Goal: Complete application form: Complete application form

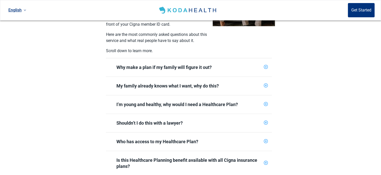
scroll to position [173, 0]
click at [202, 64] on div "Why make a plan if my family will figure it out?" at bounding box center [188, 67] width 145 height 6
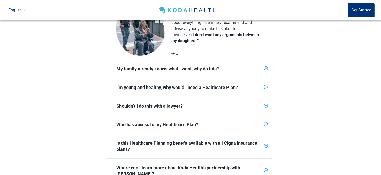
scroll to position [279, 0]
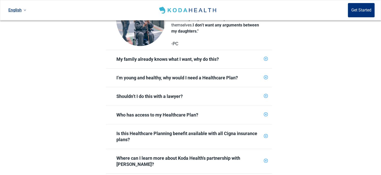
click at [259, 56] on div "My family already knows what I want, why do this?" at bounding box center [188, 59] width 145 height 6
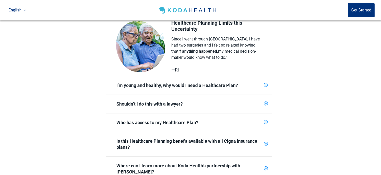
scroll to position [352, 0]
click at [232, 82] on div "I’m young and healthy, why would I need a Healthcare Plan?" at bounding box center [188, 85] width 145 height 6
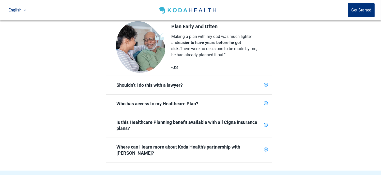
scroll to position [448, 0]
click at [218, 82] on div "Shouldn’t I do this with a lawyer?" at bounding box center [188, 85] width 145 height 6
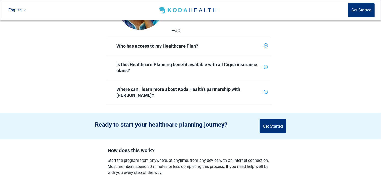
scroll to position [594, 0]
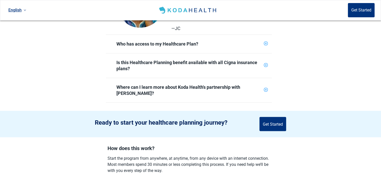
click at [219, 41] on div "Who has access to my Healthcare Plan?" at bounding box center [188, 44] width 145 height 6
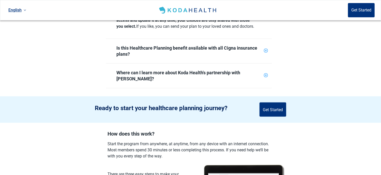
scroll to position [664, 0]
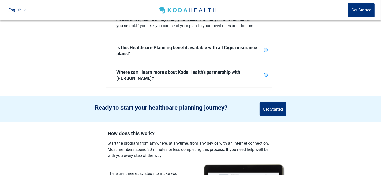
click at [205, 49] on div "Is this Healthcare Planning benefit available with all Cigna insurance plans?" at bounding box center [188, 51] width 145 height 12
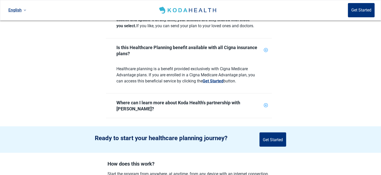
click at [216, 104] on div "Where can I learn more about Koda Health's partnership with [PERSON_NAME]?" at bounding box center [188, 106] width 145 height 12
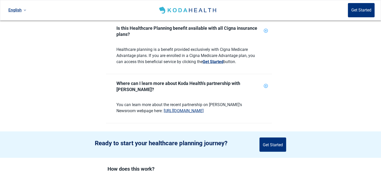
scroll to position [710, 0]
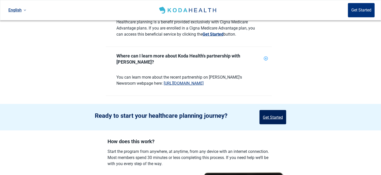
click at [269, 110] on button "Get Started" at bounding box center [273, 117] width 27 height 14
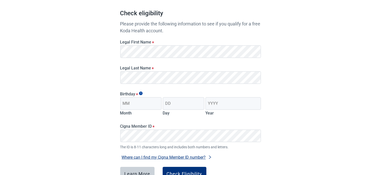
scroll to position [42, 0]
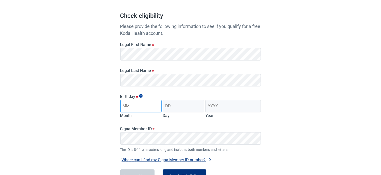
click at [135, 108] on input "Month" at bounding box center [141, 106] width 42 height 13
type input "10"
type input "04"
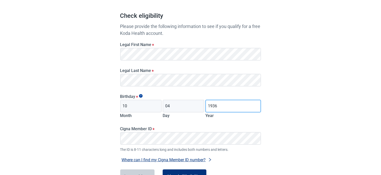
type input "1936"
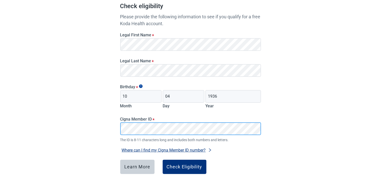
scroll to position [82, 0]
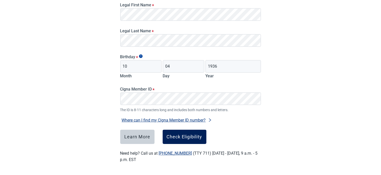
click at [182, 134] on div "Check Eligibility" at bounding box center [185, 136] width 36 height 5
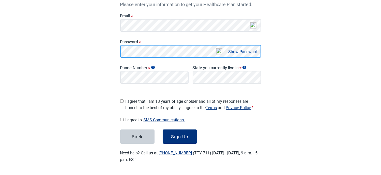
scroll to position [85, 0]
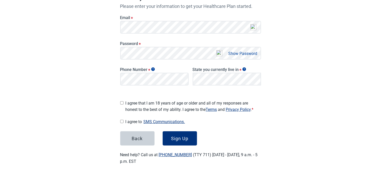
click at [250, 54] on button "Show Password" at bounding box center [243, 53] width 32 height 7
click at [123, 101] on input "I agree that I am 18 years of age or older and all of my responses are honest t…" at bounding box center [121, 102] width 3 height 3
checkbox input "true"
click at [121, 120] on input "I agree to SMS Communications." at bounding box center [121, 121] width 3 height 3
checkbox input "true"
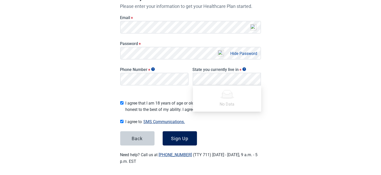
click at [176, 136] on div "Sign Up" at bounding box center [179, 138] width 17 height 5
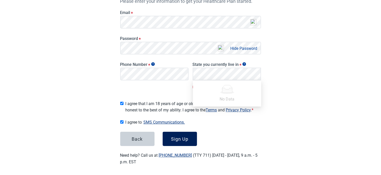
scroll to position [91, 0]
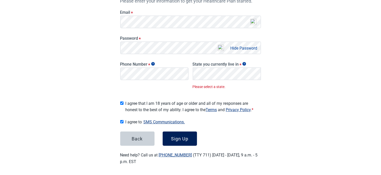
click at [177, 132] on button "Sign Up" at bounding box center [180, 139] width 34 height 14
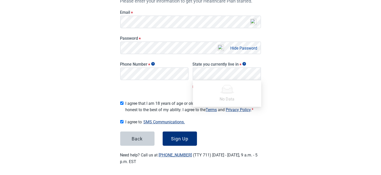
click at [215, 90] on div at bounding box center [227, 89] width 62 height 9
click at [291, 69] on div "Have Questions about Healthcare Planning? Learn More Here English Sign in Great…" at bounding box center [190, 43] width 381 height 268
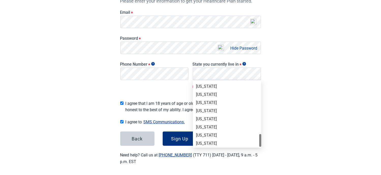
scroll to position [350, 0]
click at [199, 83] on div "[US_STATE]" at bounding box center [227, 86] width 62 height 6
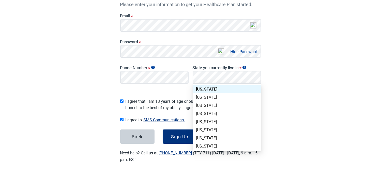
scroll to position [85, 0]
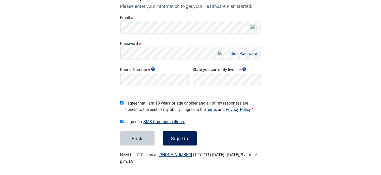
click at [183, 136] on div "Sign Up" at bounding box center [179, 138] width 17 height 5
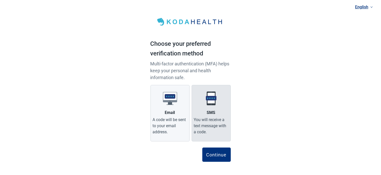
click at [211, 107] on label "SMS You will receive a text message with a code." at bounding box center [211, 113] width 39 height 56
click at [0, 0] on input "SMS You will receive a text message with a code." at bounding box center [0, 0] width 0 height 0
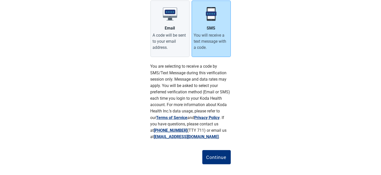
scroll to position [90, 0]
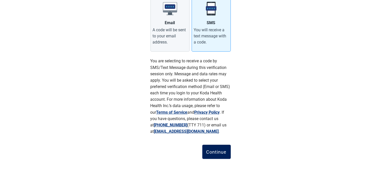
click at [215, 149] on div "Continue" at bounding box center [217, 151] width 20 height 5
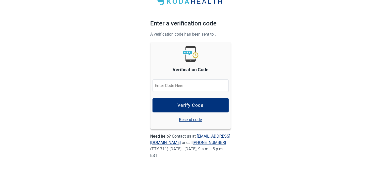
scroll to position [20, 0]
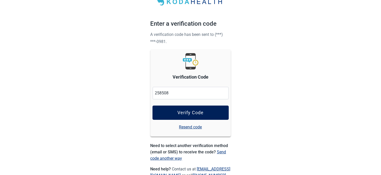
type input "258508"
click at [191, 109] on button "Verify Code" at bounding box center [191, 113] width 76 height 14
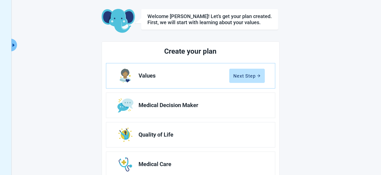
scroll to position [28, 0]
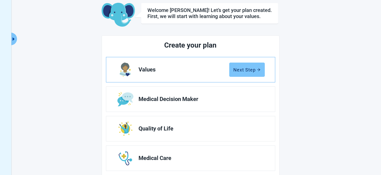
click at [253, 70] on div "Next Step" at bounding box center [247, 69] width 27 height 5
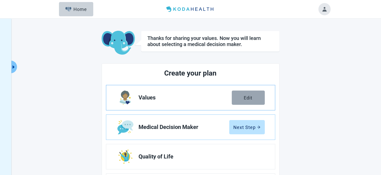
click at [245, 95] on div "Edit" at bounding box center [248, 97] width 9 height 5
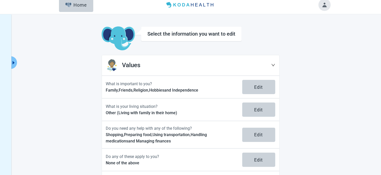
scroll to position [42, 0]
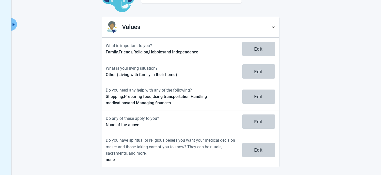
click at [275, 26] on icon "down" at bounding box center [273, 27] width 4 height 4
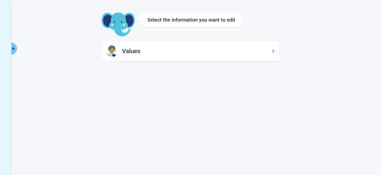
scroll to position [0, 0]
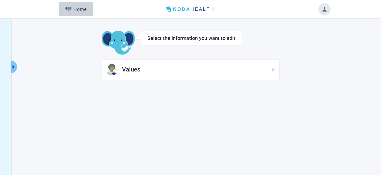
click at [175, 37] on div "Select the information you want to edit" at bounding box center [192, 38] width 88 height 6
click at [15, 65] on icon "caret-right" at bounding box center [13, 67] width 5 height 5
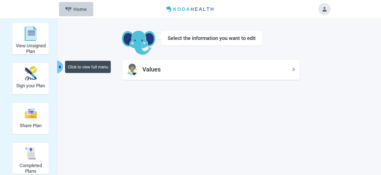
click at [295, 69] on icon "right" at bounding box center [294, 69] width 4 height 4
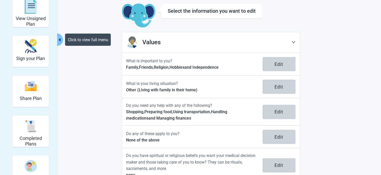
scroll to position [42, 0]
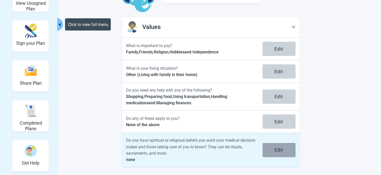
click at [276, 148] on div "Edit" at bounding box center [279, 150] width 9 height 5
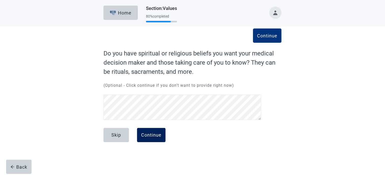
click at [160, 134] on div "Continue" at bounding box center [151, 135] width 20 height 5
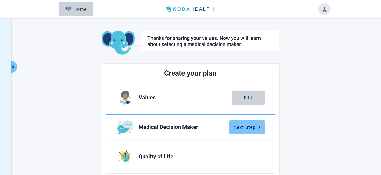
click at [252, 129] on div "Next Step" at bounding box center [247, 127] width 27 height 5
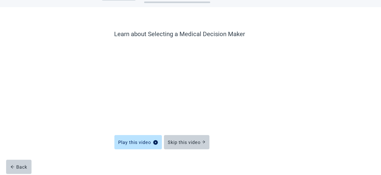
scroll to position [21, 0]
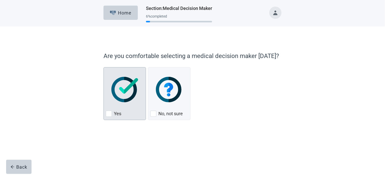
click at [123, 90] on img "Yes, checkbox, not checked" at bounding box center [124, 89] width 27 height 25
click at [104, 67] on input "Yes" at bounding box center [104, 67] width 0 height 0
checkbox input "true"
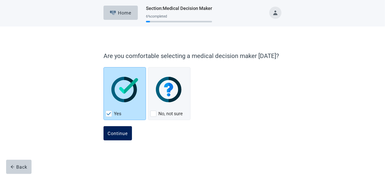
click at [116, 133] on div "Continue" at bounding box center [118, 133] width 20 height 5
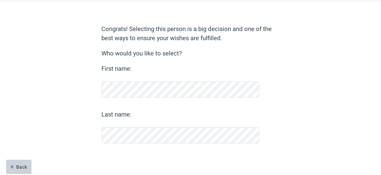
scroll to position [24, 0]
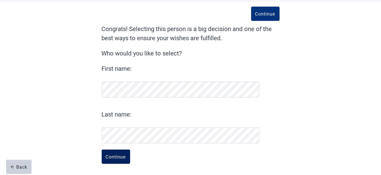
click at [110, 155] on div "Continue" at bounding box center [116, 156] width 20 height 5
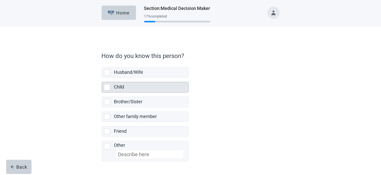
click at [108, 87] on div "Child, checkbox, not selected" at bounding box center [107, 87] width 6 height 6
click at [102, 78] on input "Child" at bounding box center [102, 78] width 0 height 0
checkbox input "true"
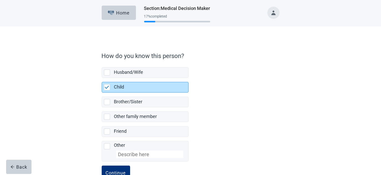
scroll to position [15, 0]
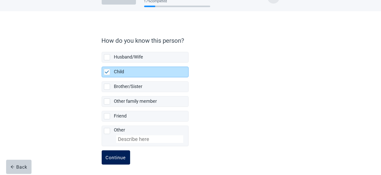
click at [114, 155] on div "Continue" at bounding box center [116, 157] width 20 height 5
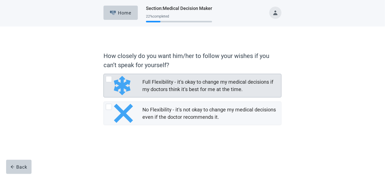
click at [194, 83] on div "Full Flexibility - it's okay to change my medical decisions if my doctors think…" at bounding box center [210, 85] width 136 height 15
click at [104, 74] on input "Full Flexibility - it's okay to change my medical decisions if my doctors think…" at bounding box center [104, 74] width 0 height 0
radio input "true"
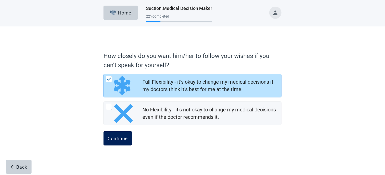
click at [120, 142] on button "Continue" at bounding box center [118, 138] width 28 height 14
